Goal: Check status: Check status

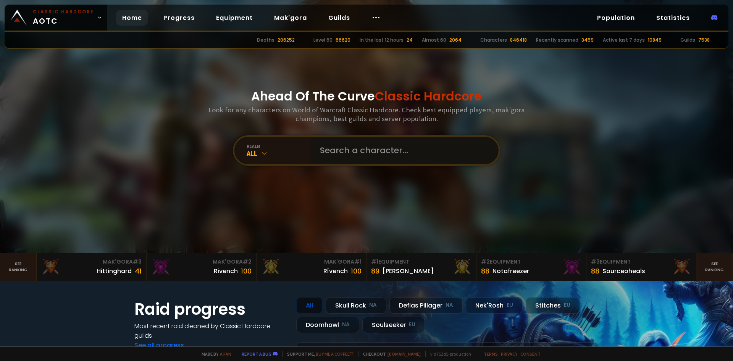
click at [367, 146] on input "text" at bounding box center [403, 151] width 174 height 28
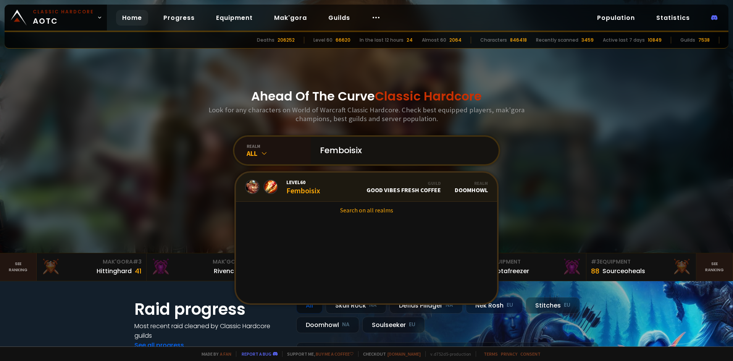
type input "Femboisix"
click at [354, 187] on link "Level 60 Femboisix Guild Good Vibes Fresh Coffee Realm Doomhowl" at bounding box center [366, 187] width 261 height 29
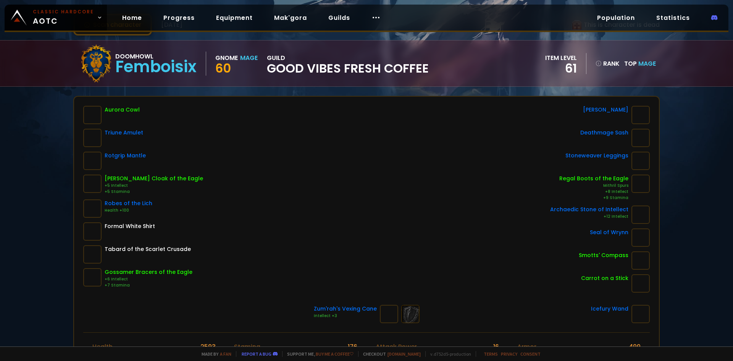
scroll to position [76, 0]
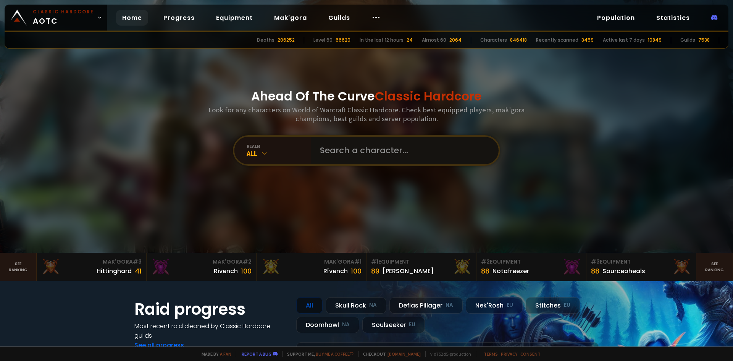
click at [381, 158] on input "text" at bounding box center [403, 151] width 174 height 28
type input "clearness"
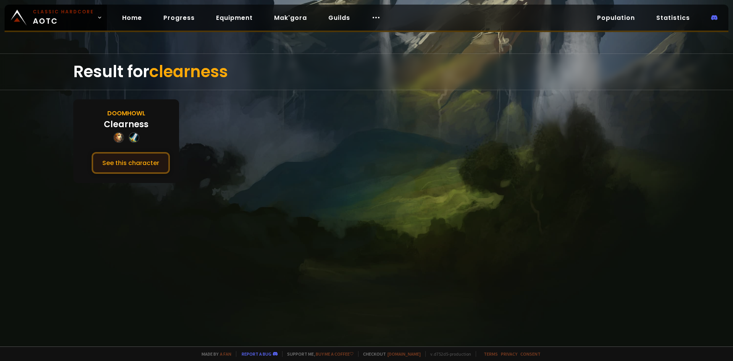
click at [122, 163] on button "See this character" at bounding box center [131, 163] width 78 height 22
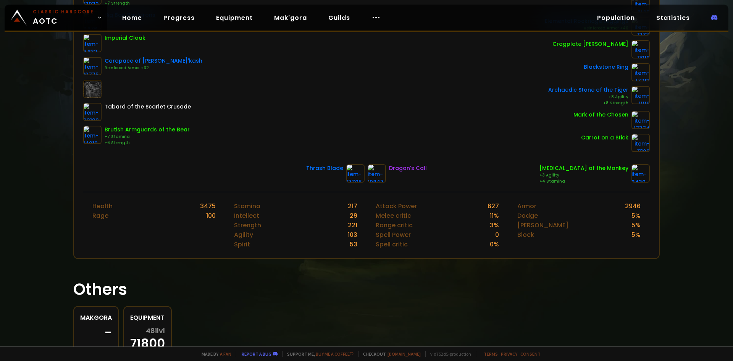
scroll to position [191, 0]
